Goal: Transaction & Acquisition: Purchase product/service

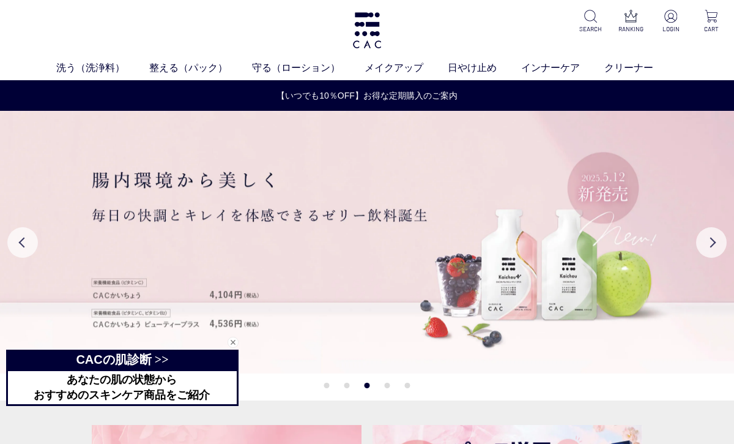
click at [668, 22] on img at bounding box center [671, 16] width 13 height 13
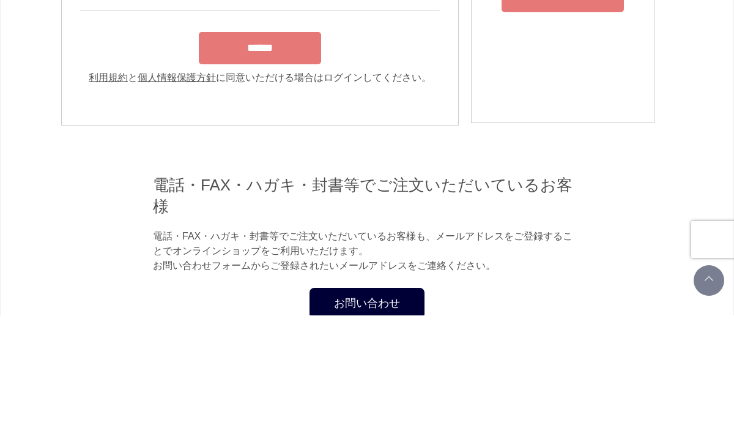
type input "**********"
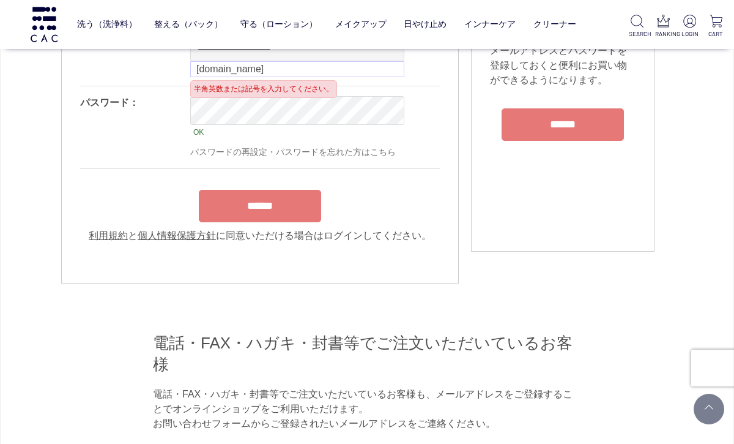
click at [286, 222] on input "******" at bounding box center [260, 206] width 122 height 32
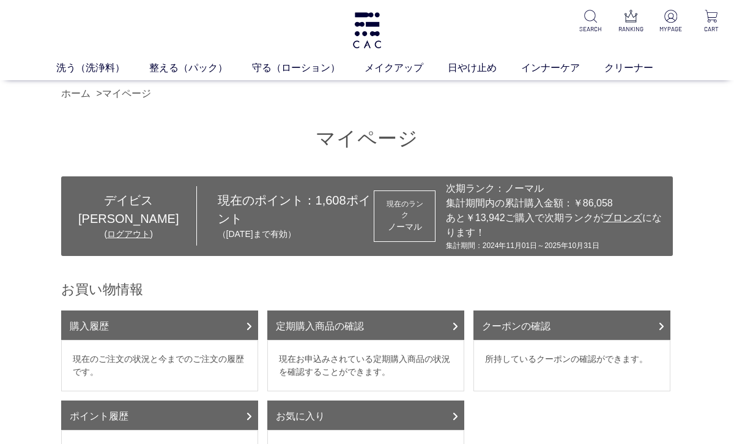
click at [390, 328] on link "定期購入商品の確認" at bounding box center [365, 324] width 197 height 29
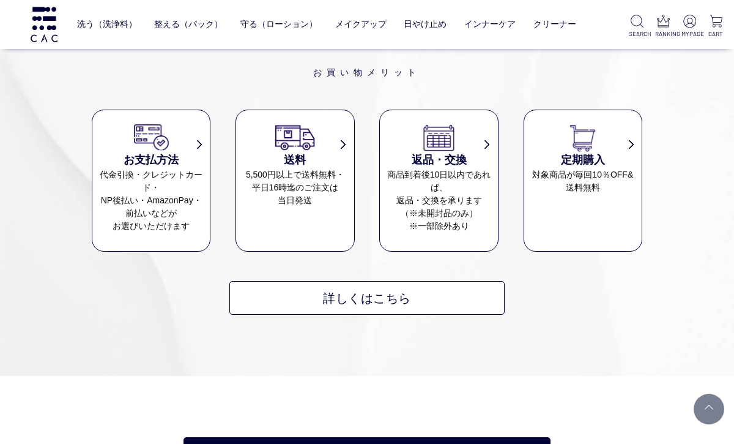
scroll to position [771, 0]
click at [629, 136] on dt "定期購入" at bounding box center [584, 146] width 118 height 47
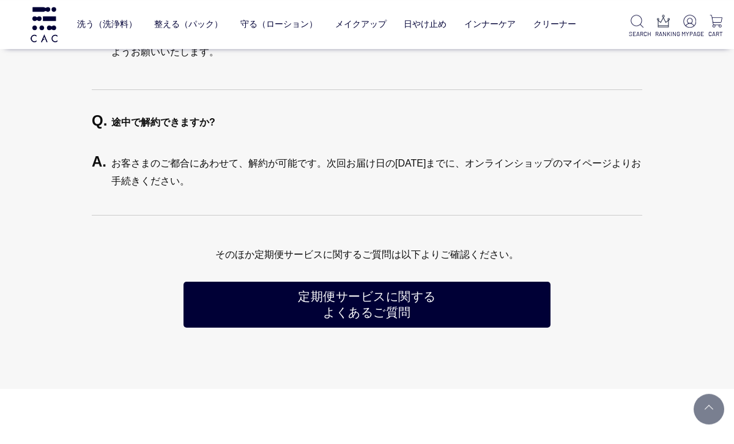
scroll to position [2816, 0]
click at [689, 25] on img at bounding box center [690, 21] width 13 height 13
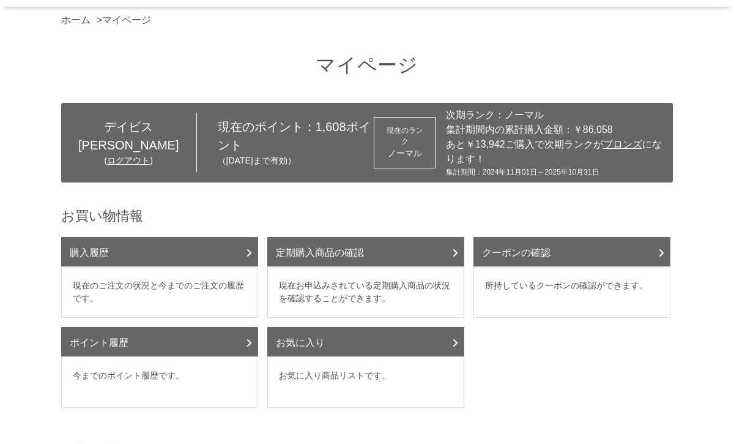
scroll to position [73, 0]
click at [456, 251] on icon at bounding box center [455, 253] width 6 height 10
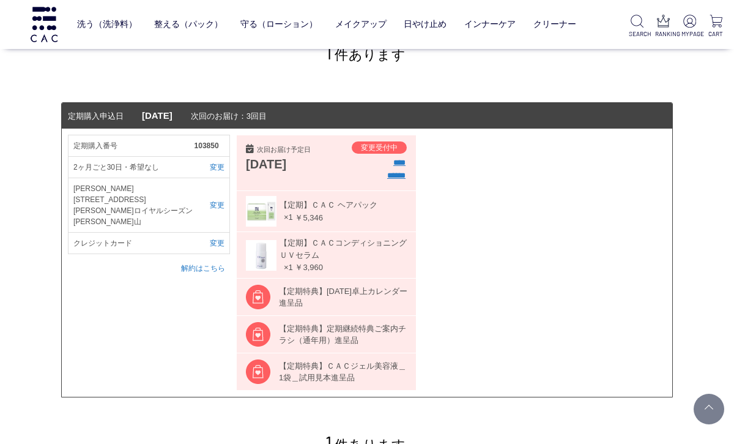
scroll to position [103, 0]
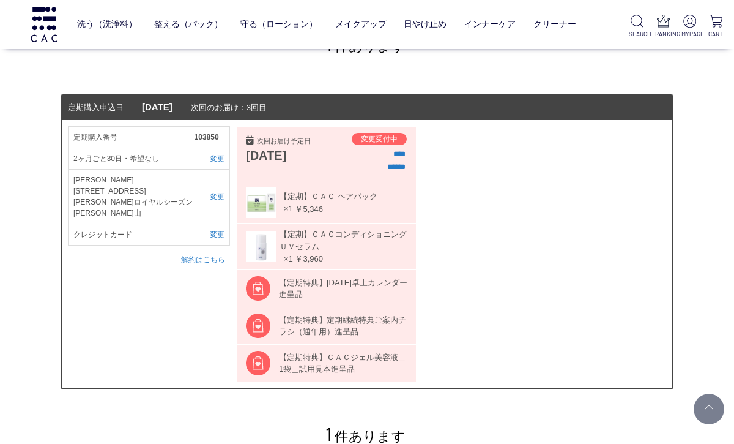
click at [396, 156] on input "****" at bounding box center [400, 154] width 12 height 12
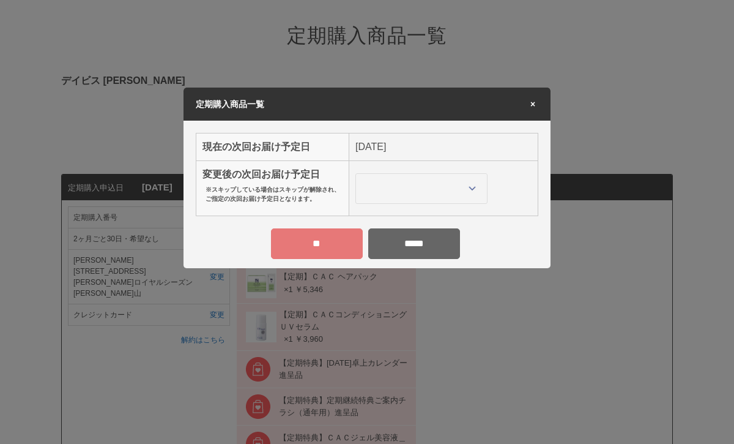
scroll to position [0, 0]
click at [431, 149] on td "2025年11月30日(日)" at bounding box center [443, 147] width 189 height 28
click at [471, 185] on select "**********" at bounding box center [422, 188] width 132 height 31
click at [544, 253] on div "** *****" at bounding box center [367, 248] width 367 height 40
click at [338, 241] on input "**" at bounding box center [317, 243] width 92 height 31
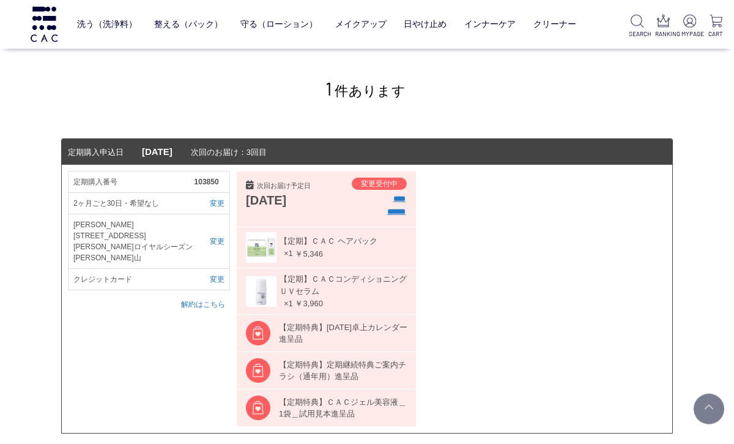
scroll to position [98, 0]
click at [211, 301] on link "解約はこちら" at bounding box center [203, 305] width 44 height 9
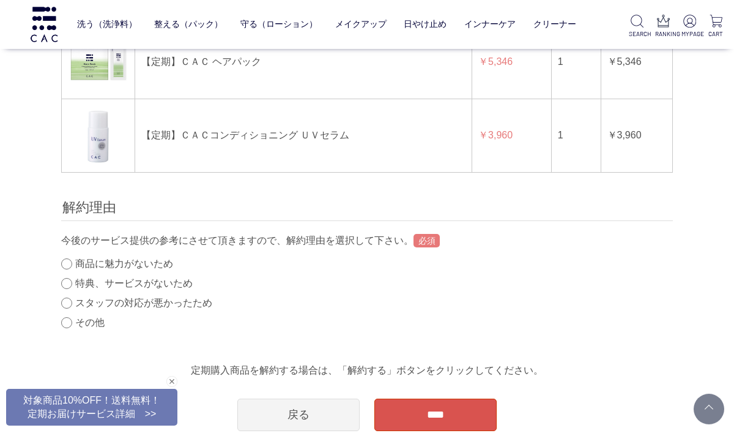
scroll to position [127, 0]
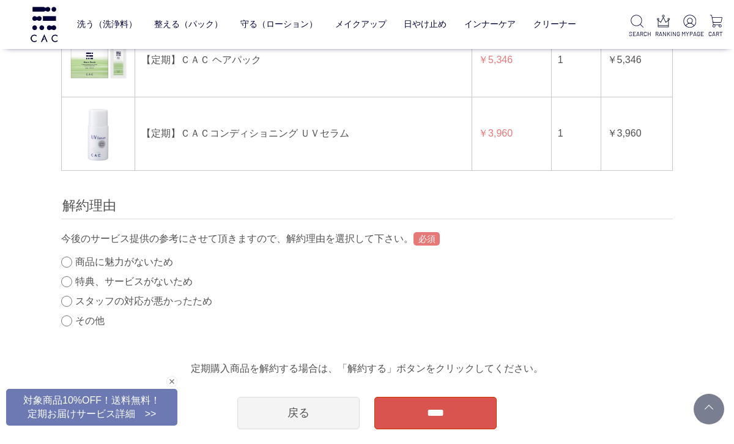
click at [89, 321] on label "その他" at bounding box center [89, 320] width 29 height 10
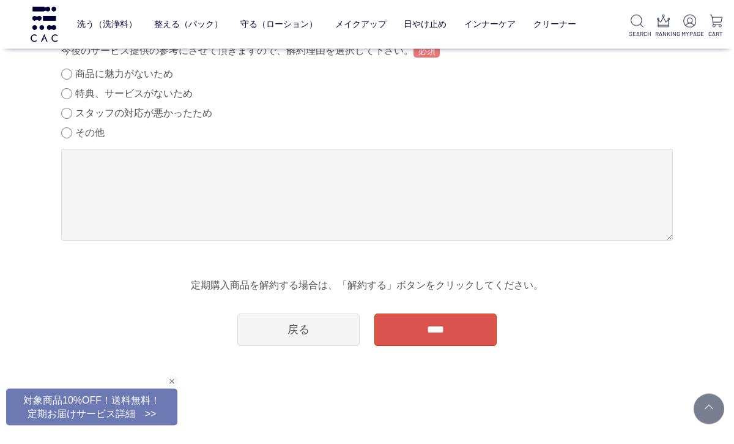
scroll to position [315, 0]
click at [333, 331] on link "戻る" at bounding box center [298, 329] width 122 height 32
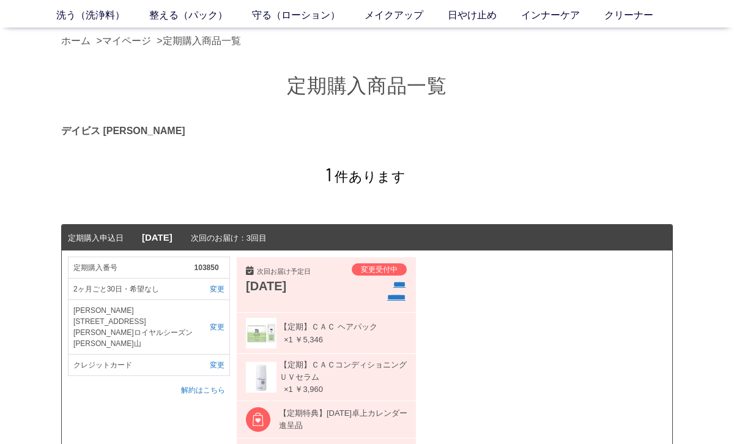
scroll to position [53, 0]
click at [367, 373] on span "【定期】ＣＡＣコンディショニング ＵＶセラム" at bounding box center [342, 370] width 130 height 24
click at [353, 373] on span "【定期】ＣＡＣコンディショニング ＵＶセラム" at bounding box center [342, 370] width 130 height 24
click at [217, 385] on link "解約はこちら" at bounding box center [203, 389] width 44 height 9
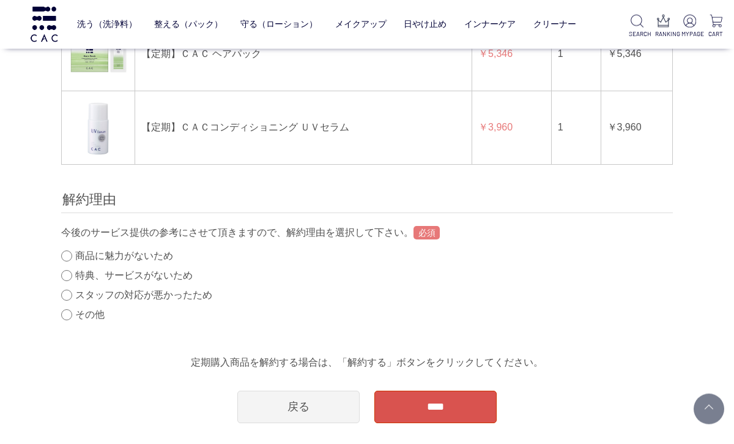
scroll to position [141, 0]
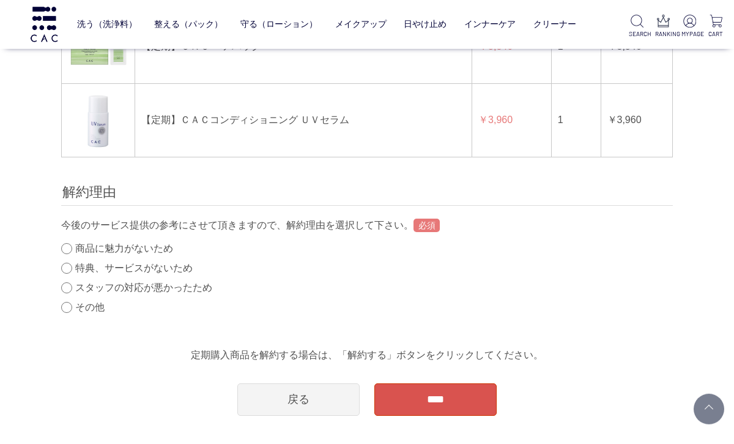
click at [58, 302] on div "定期購入商品解約 デイビス [PERSON_NAME] 商品画像 商品名 販売価格 数量 合計 【定期】ＣＡＣ ヘアパック ￥5,346 1 ￥5,346 【…" at bounding box center [367, 150] width 649 height 529
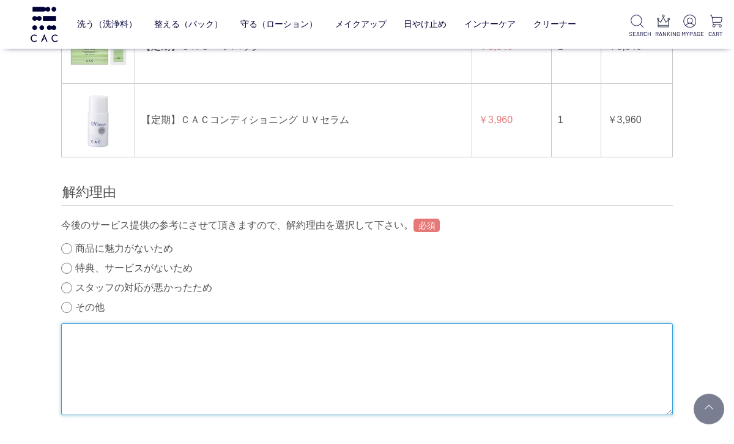
click at [343, 353] on textarea at bounding box center [367, 369] width 612 height 92
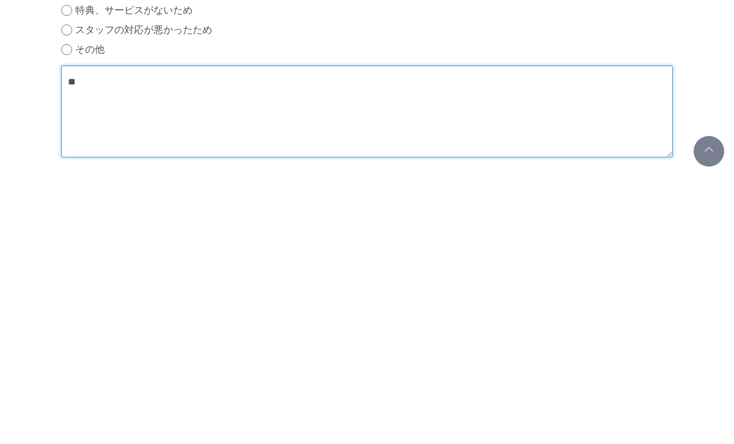
type textarea "*"
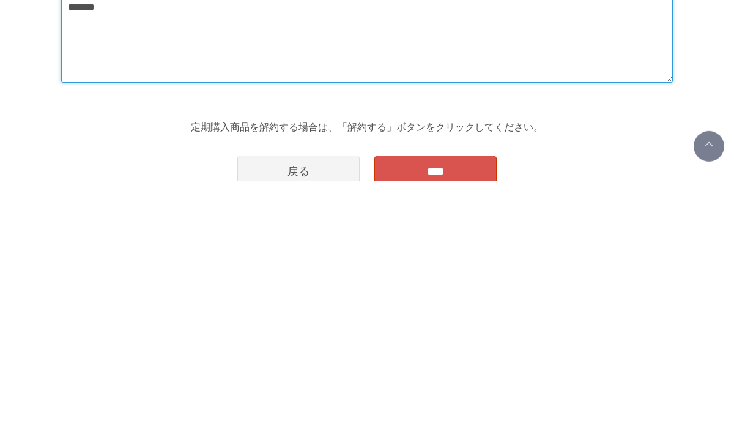
scroll to position [223, 0]
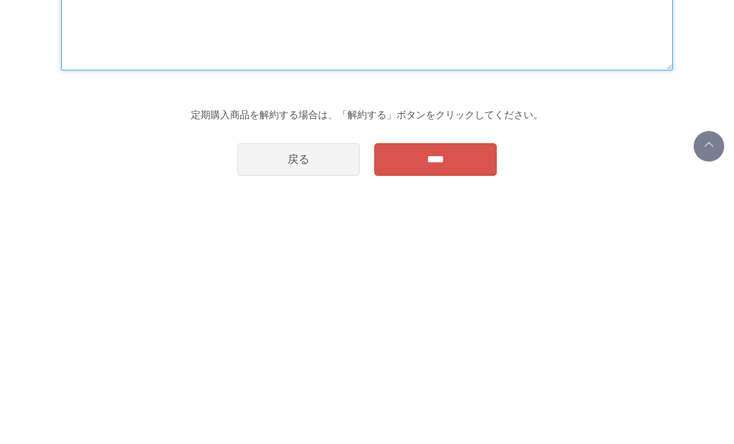
type textarea "*******"
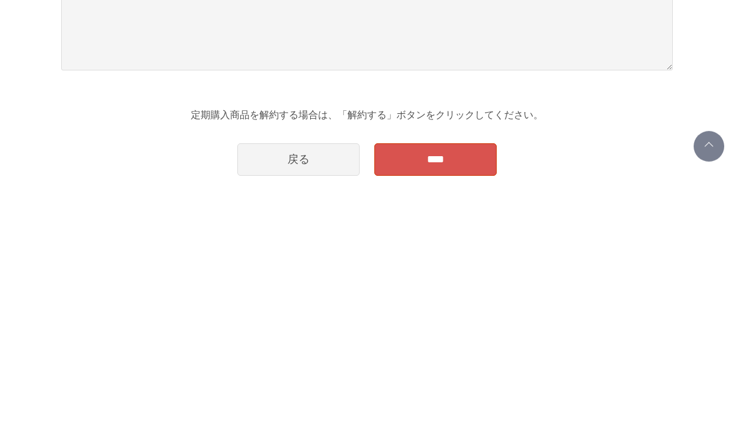
click at [446, 406] on input "****" at bounding box center [436, 422] width 122 height 32
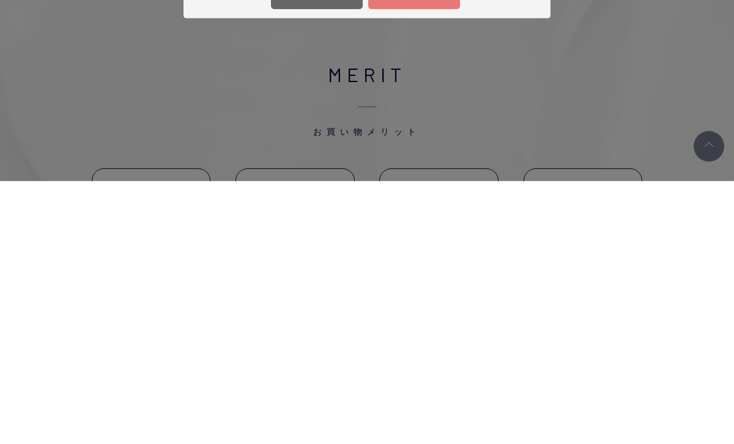
scroll to position [0, 0]
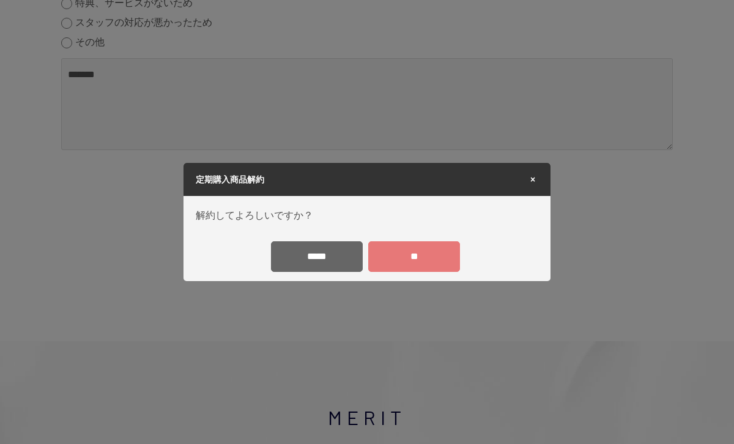
click at [408, 259] on input "**" at bounding box center [414, 256] width 92 height 31
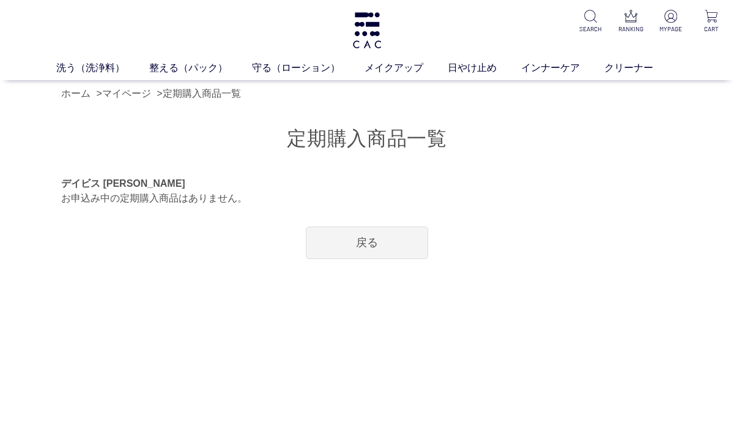
click at [387, 238] on link "戻る" at bounding box center [367, 242] width 122 height 32
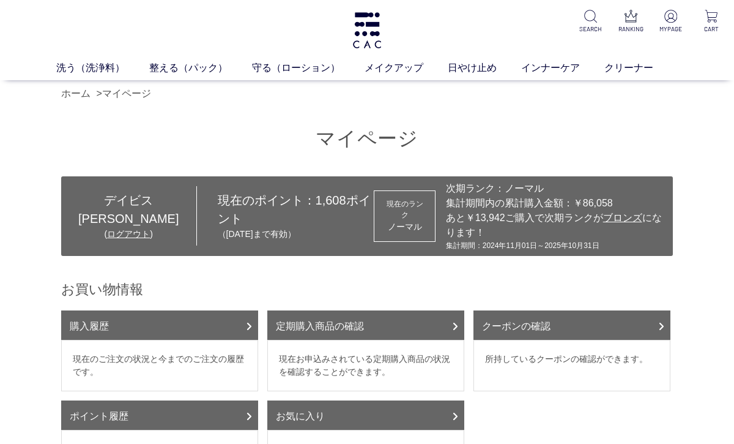
click at [488, 68] on link "日やけ止め" at bounding box center [484, 68] width 73 height 15
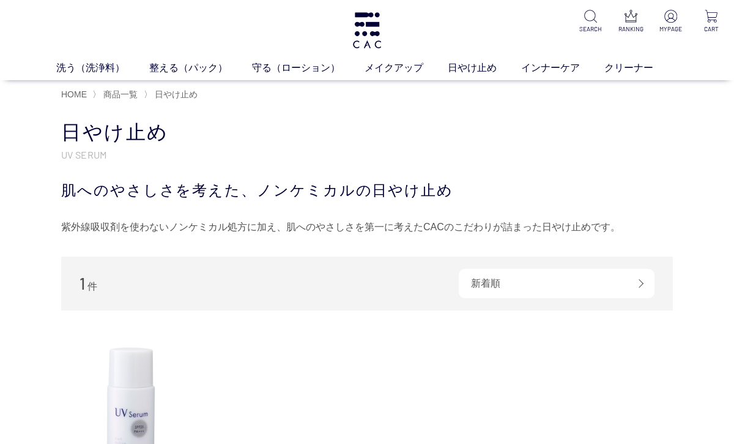
click at [390, 71] on link "メイクアップ" at bounding box center [406, 68] width 83 height 15
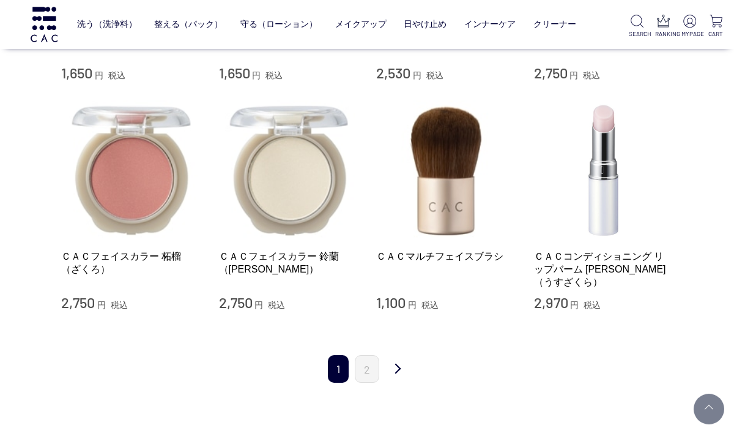
scroll to position [1174, 0]
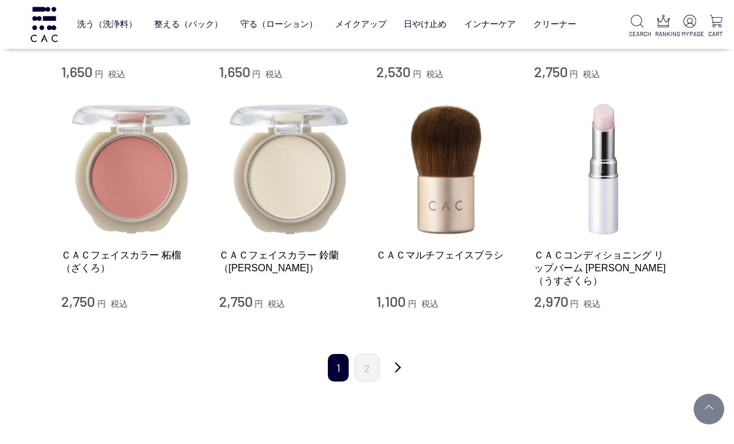
click at [376, 354] on link "2" at bounding box center [367, 368] width 24 height 28
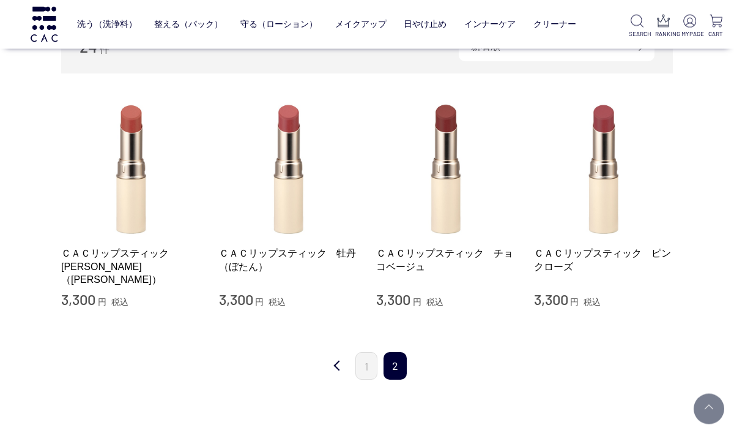
scroll to position [225, 0]
click at [370, 361] on link "1" at bounding box center [367, 365] width 22 height 28
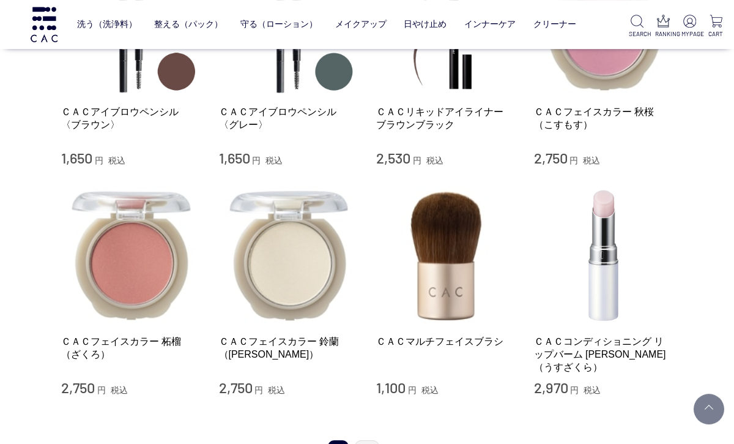
scroll to position [1088, 0]
click at [302, 270] on img at bounding box center [289, 255] width 140 height 140
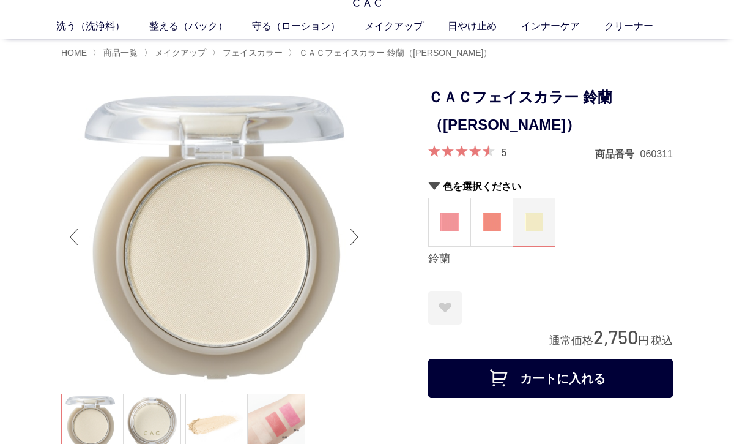
scroll to position [41, 0]
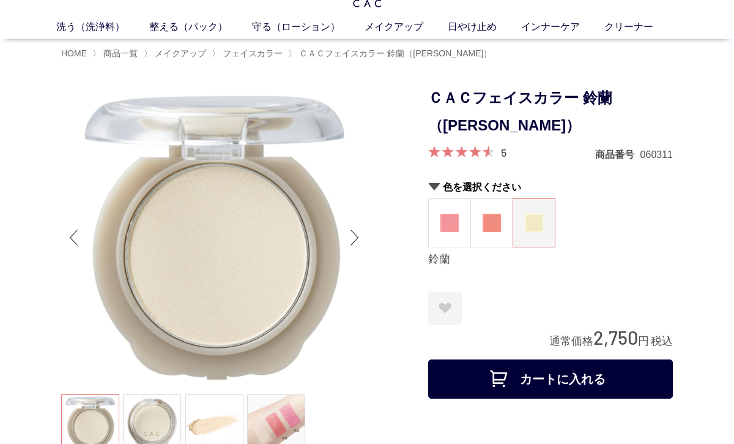
click at [365, 226] on div "Next slide" at bounding box center [355, 237] width 24 height 49
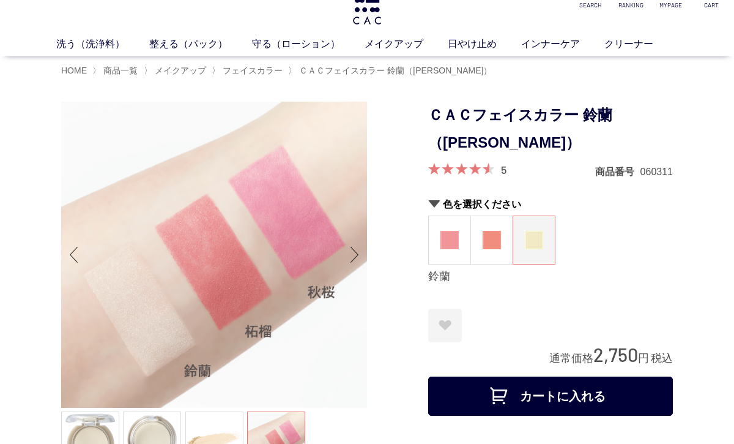
scroll to position [23, 0]
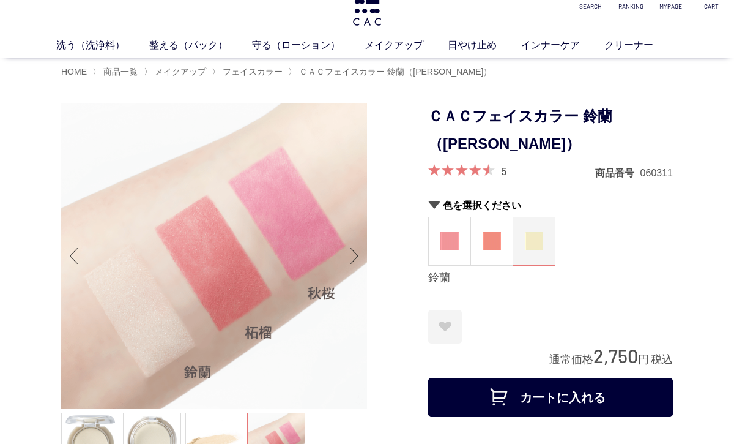
click at [575, 395] on button "カートに入れる" at bounding box center [550, 397] width 245 height 39
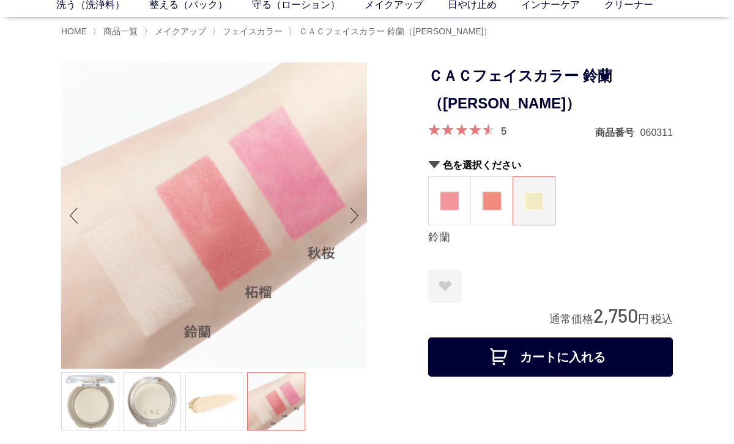
click at [269, 35] on span "フェイスカラー" at bounding box center [253, 31] width 60 height 10
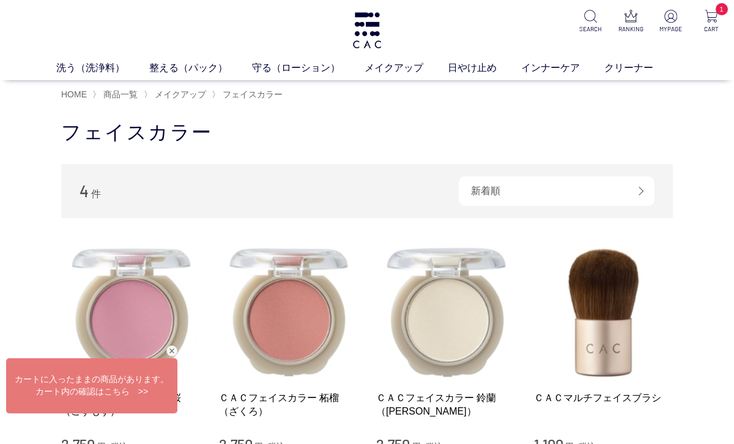
click at [94, 73] on link "洗う（洗浄料）" at bounding box center [102, 68] width 93 height 15
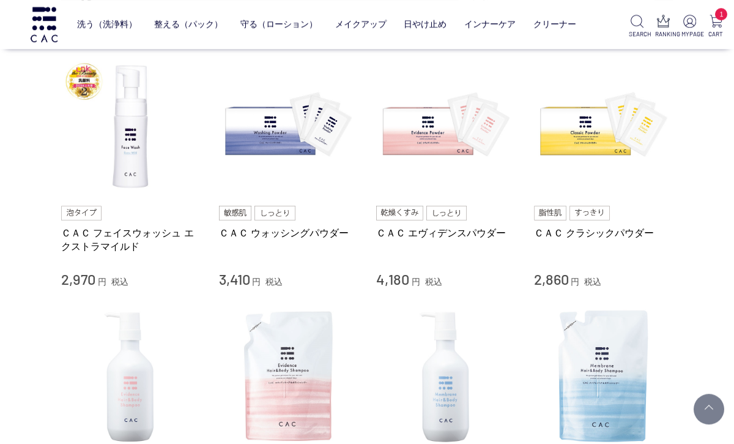
scroll to position [264, 0]
click at [122, 154] on img at bounding box center [131, 127] width 140 height 140
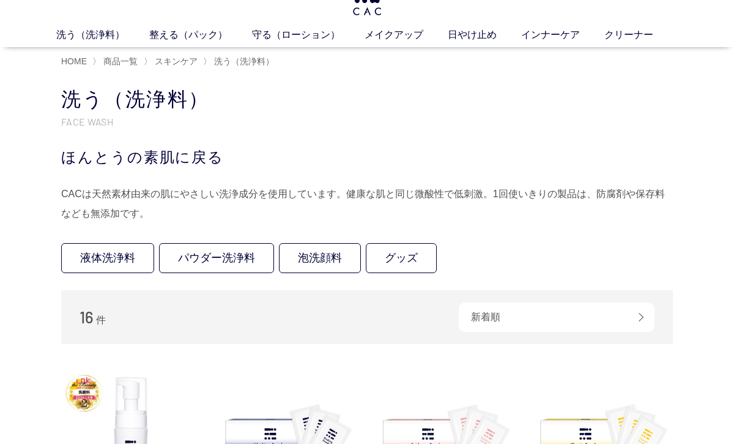
scroll to position [0, 0]
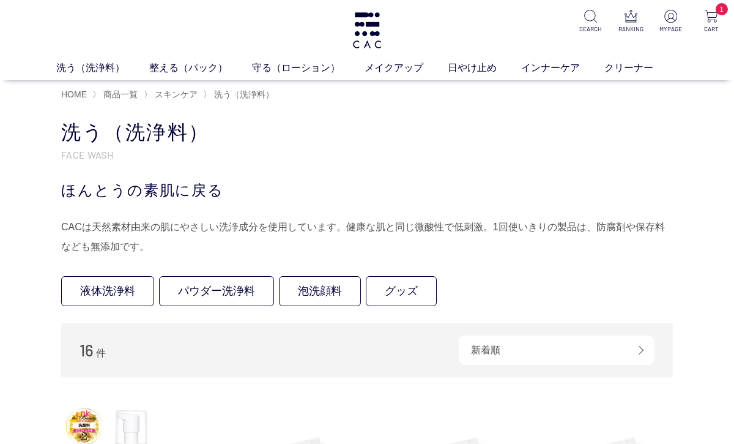
click at [556, 71] on link "インナーケア" at bounding box center [562, 68] width 83 height 15
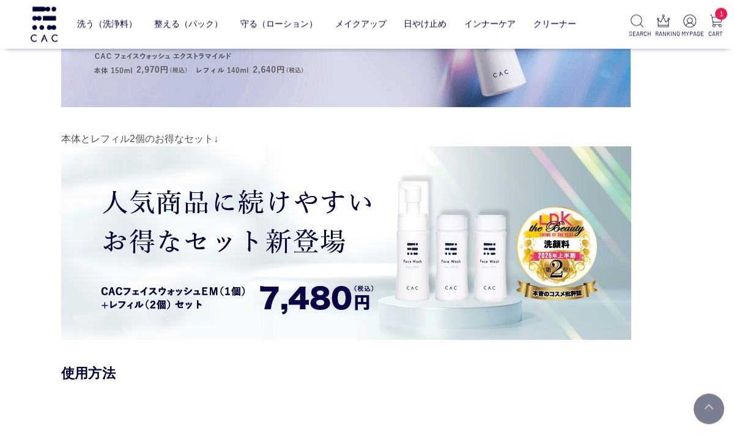
scroll to position [9847, 0]
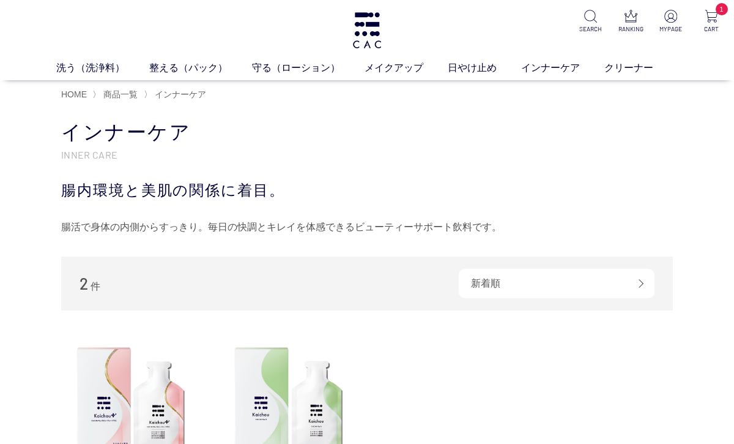
click at [625, 68] on link "クリーナー" at bounding box center [641, 68] width 73 height 15
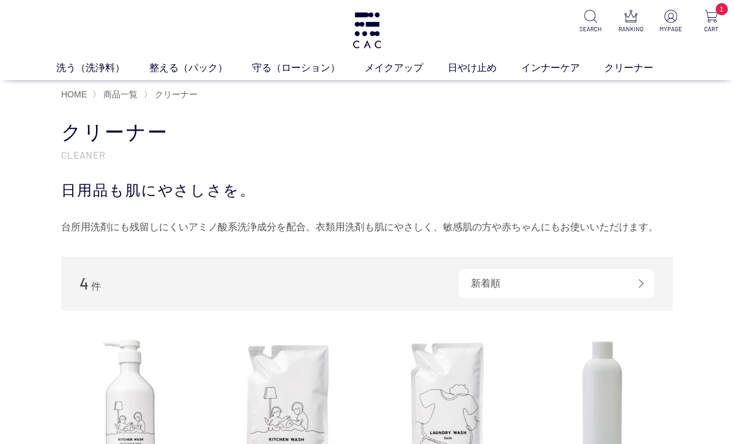
click at [304, 62] on link "守る（ローション）" at bounding box center [308, 68] width 113 height 15
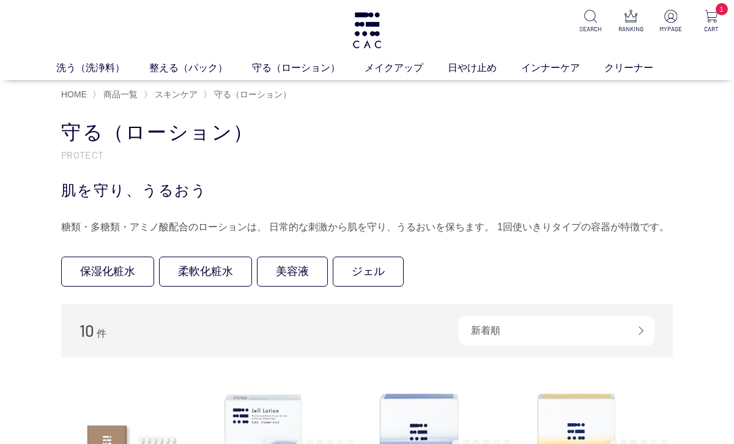
click at [194, 61] on link "整える（パック）" at bounding box center [200, 68] width 103 height 15
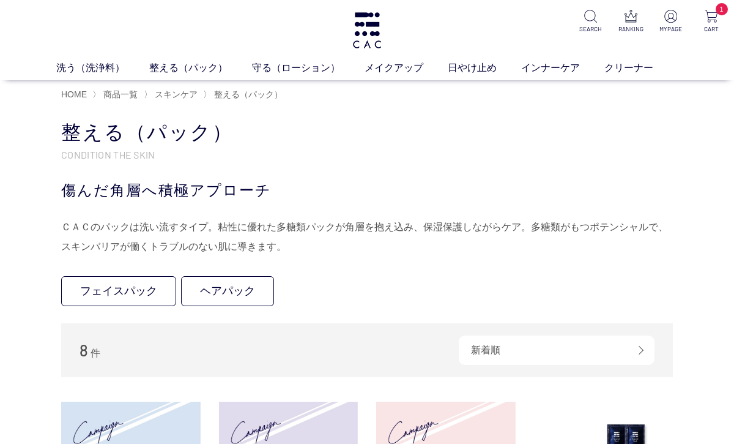
click at [107, 75] on link "洗う（洗浄料）" at bounding box center [102, 68] width 93 height 15
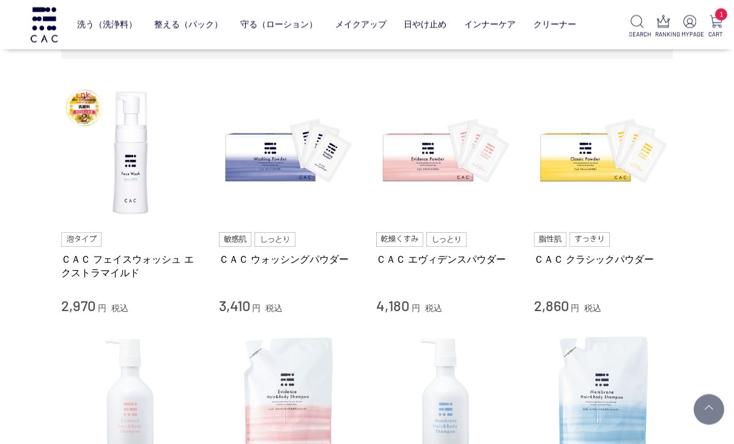
scroll to position [239, 0]
click at [111, 269] on link "ＣＡＣ フェイスウォッシュ エクストラマイルド" at bounding box center [131, 265] width 140 height 26
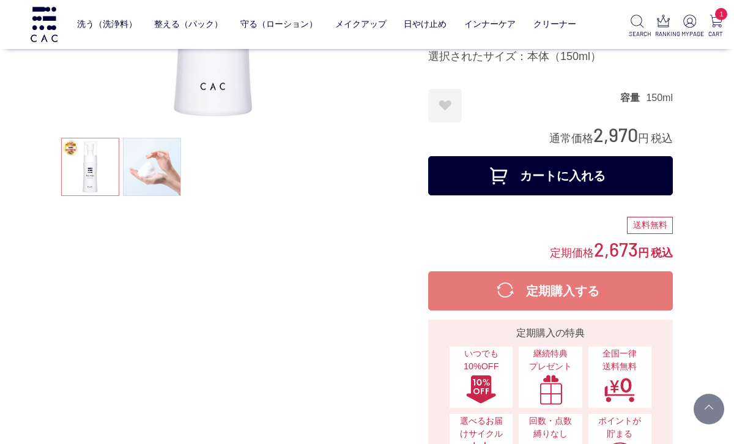
scroll to position [218, 0]
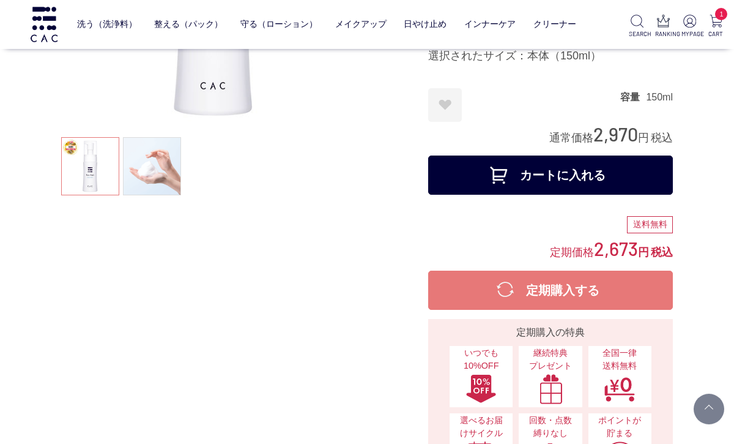
click at [615, 173] on button "カートに入れる" at bounding box center [550, 174] width 245 height 39
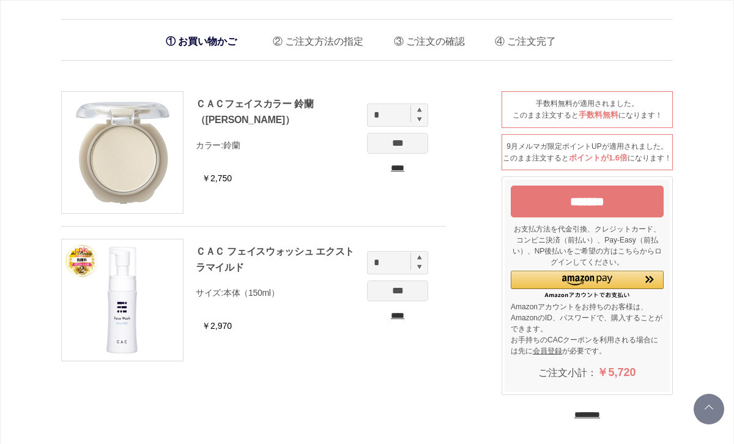
click at [614, 217] on input "*******" at bounding box center [587, 201] width 153 height 32
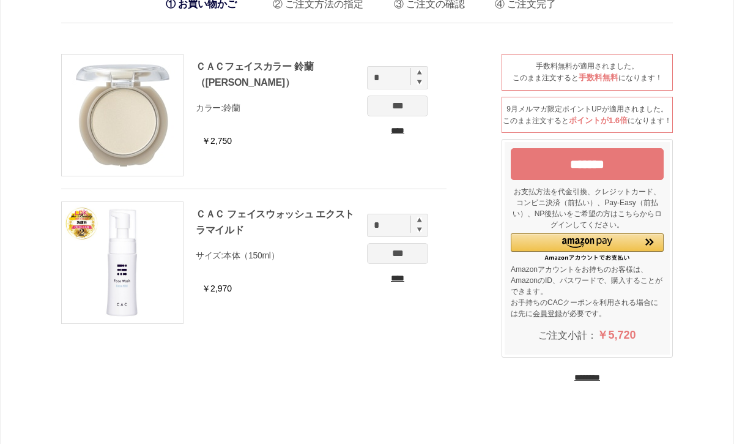
scroll to position [39, 0]
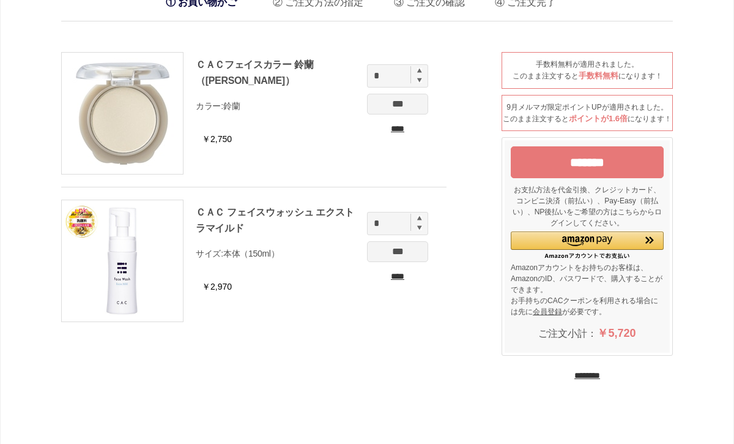
click at [625, 178] on input "*******" at bounding box center [587, 162] width 153 height 32
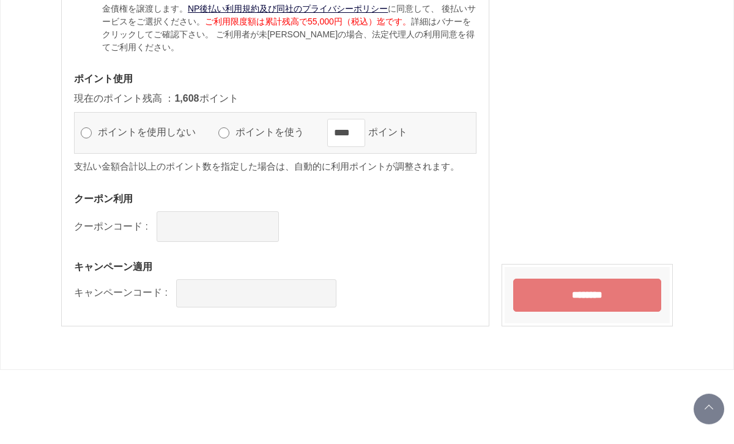
scroll to position [1280, 0]
click at [607, 292] on input "********" at bounding box center [588, 294] width 148 height 33
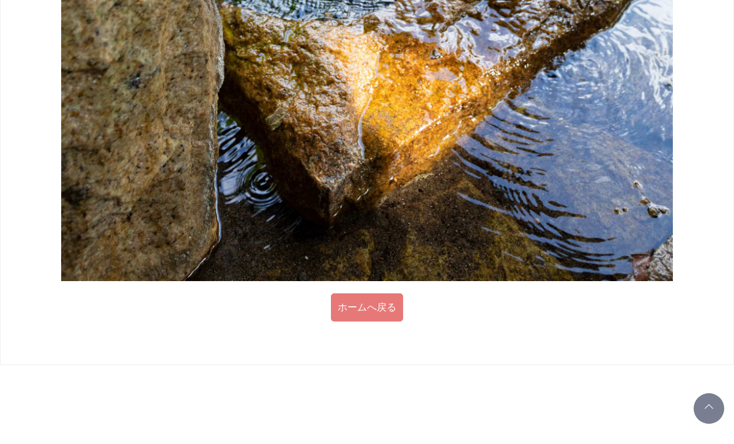
scroll to position [1218, 0]
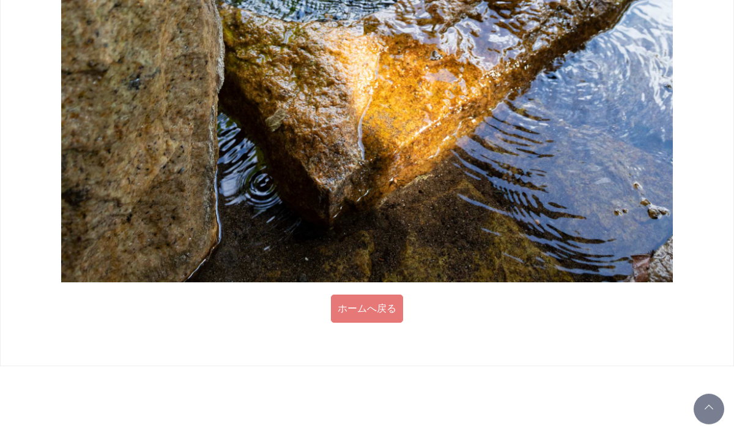
click at [367, 310] on link "ホームへ戻る" at bounding box center [367, 308] width 72 height 28
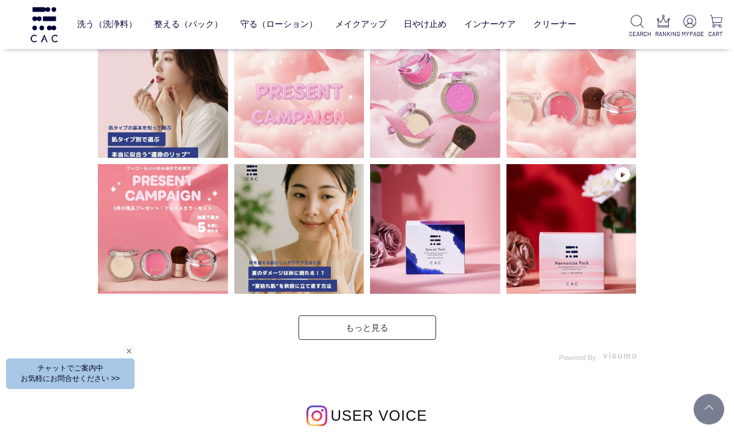
scroll to position [3005, 0]
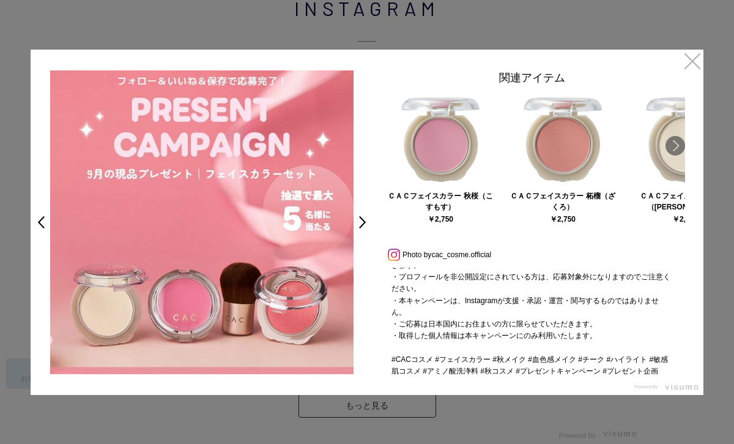
scroll to position [417, 0]
